Goal: Navigation & Orientation: Find specific page/section

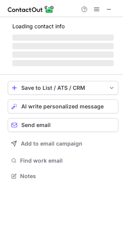
scroll to position [161, 123]
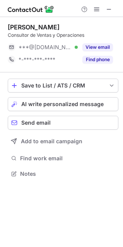
scroll to position [168, 123]
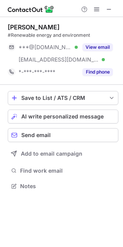
scroll to position [181, 123]
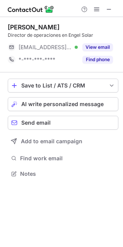
scroll to position [4, 3]
